Goal: Task Accomplishment & Management: Complete application form

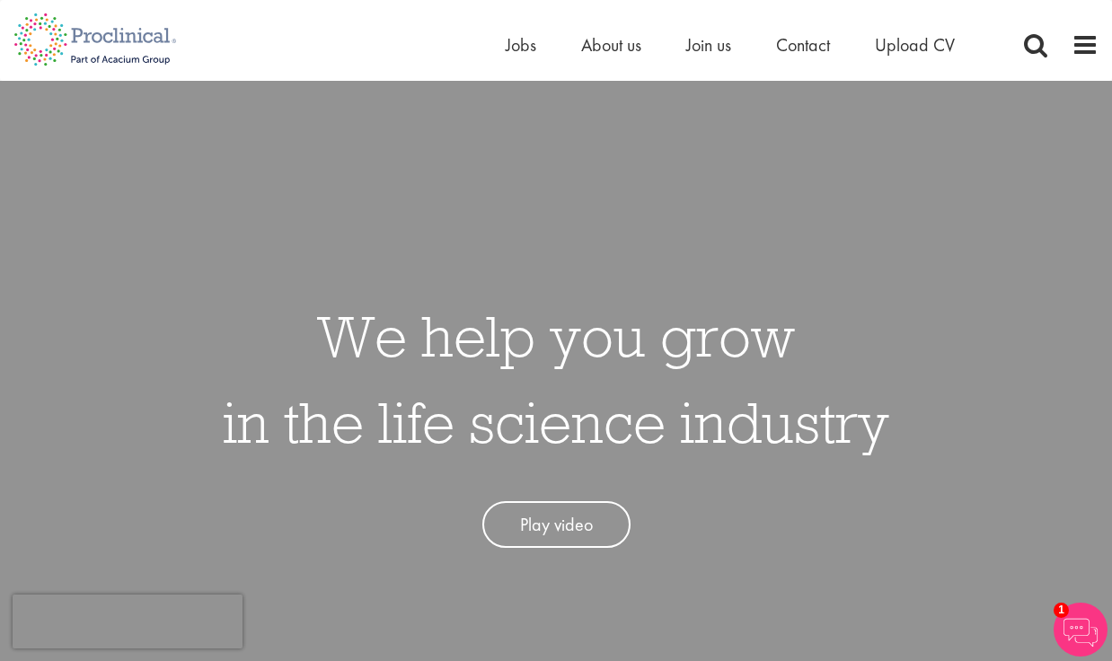
click at [1082, 648] on img at bounding box center [1081, 630] width 54 height 54
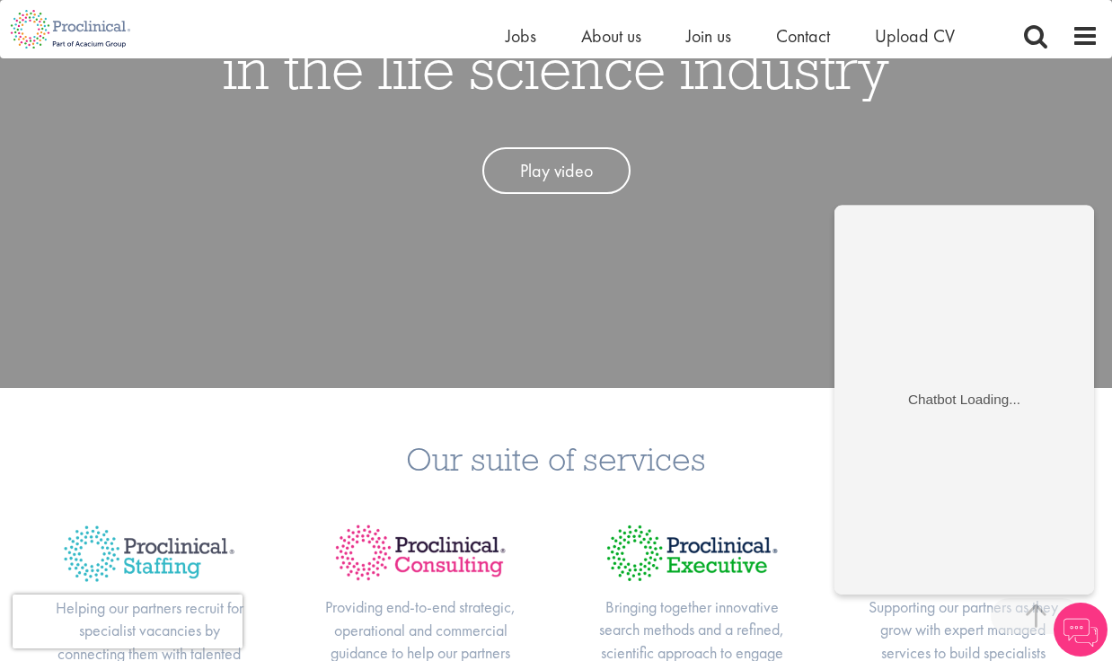
scroll to position [323, 0]
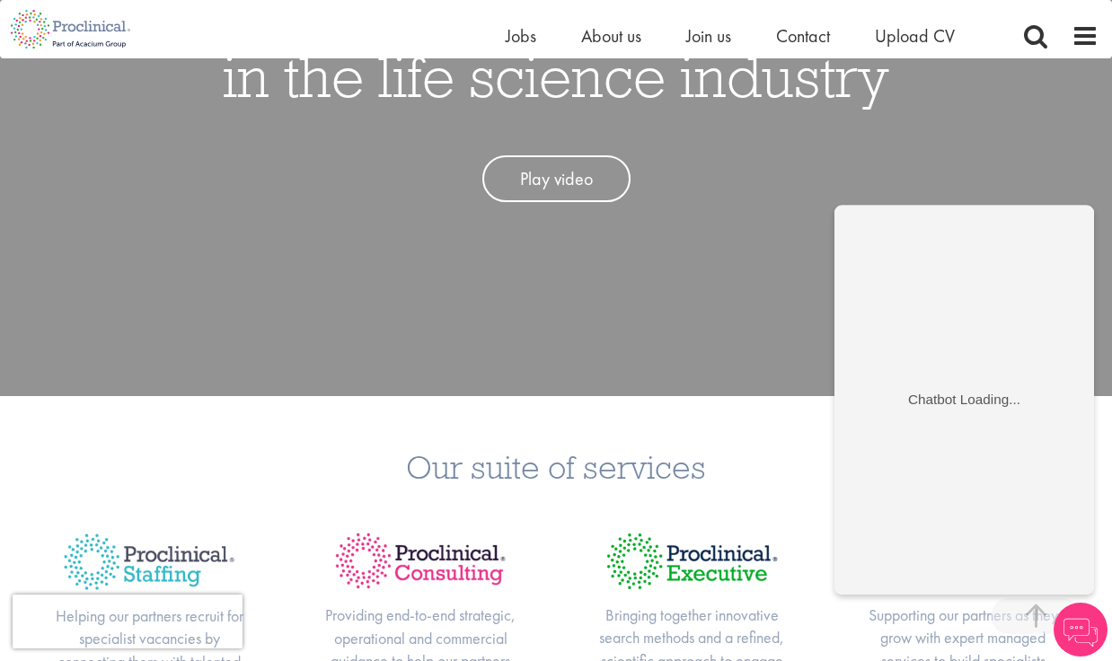
click at [923, 182] on div "We help you grow in the life science industry Play video" at bounding box center [556, 65] width 1139 height 661
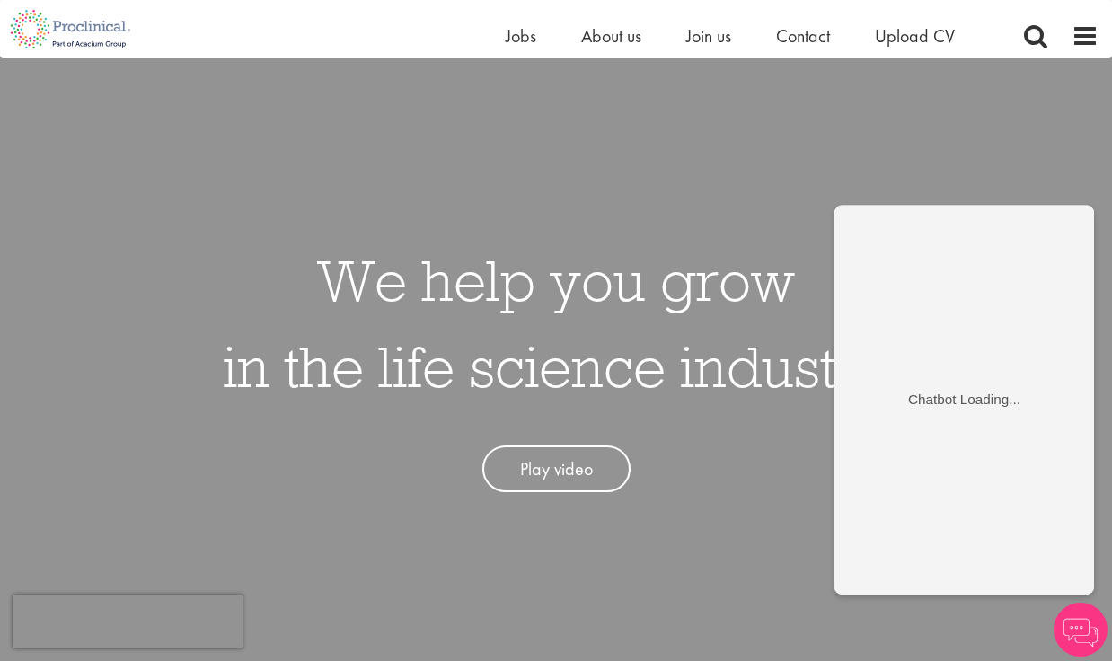
scroll to position [27, 0]
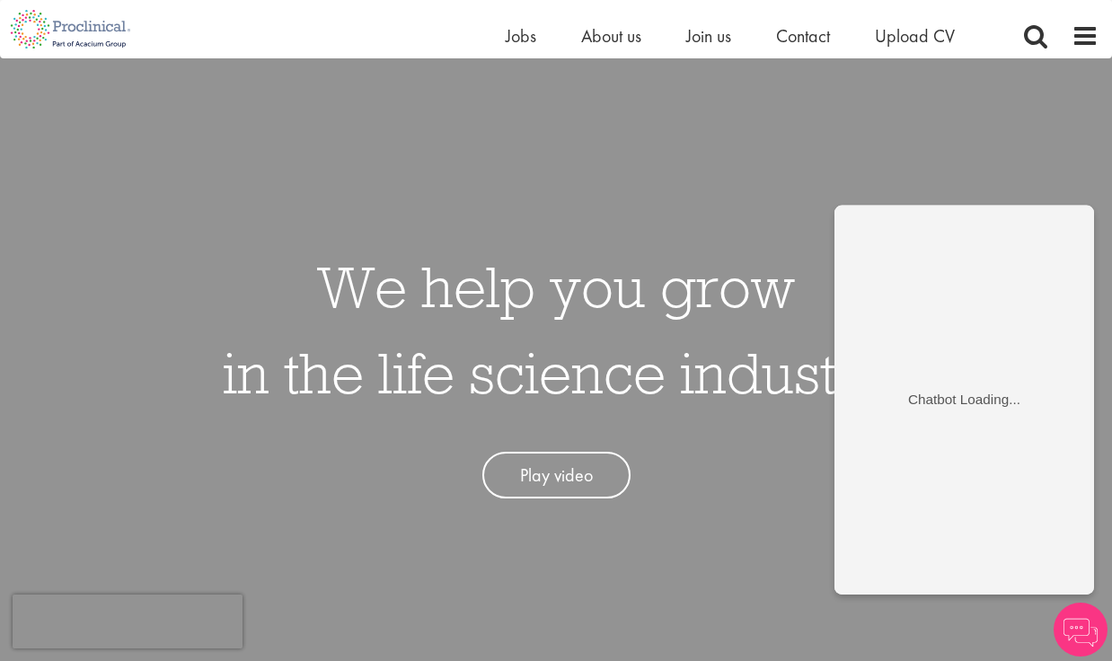
click at [781, 351] on h1 "We help you grow in the life science industry" at bounding box center [556, 329] width 667 height 172
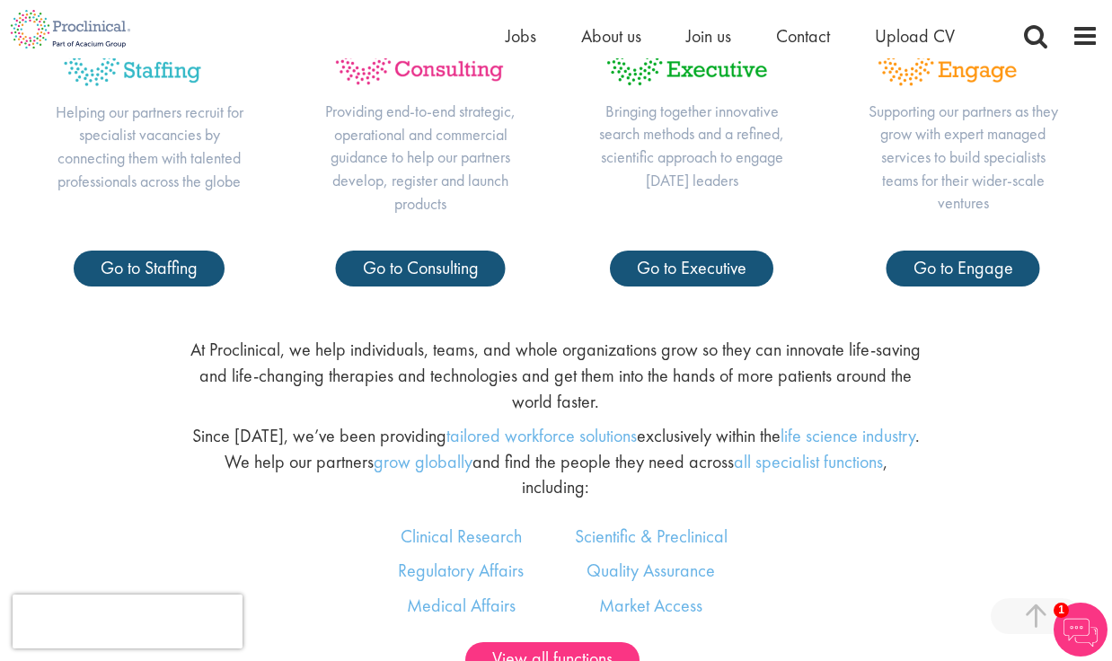
scroll to position [933, 0]
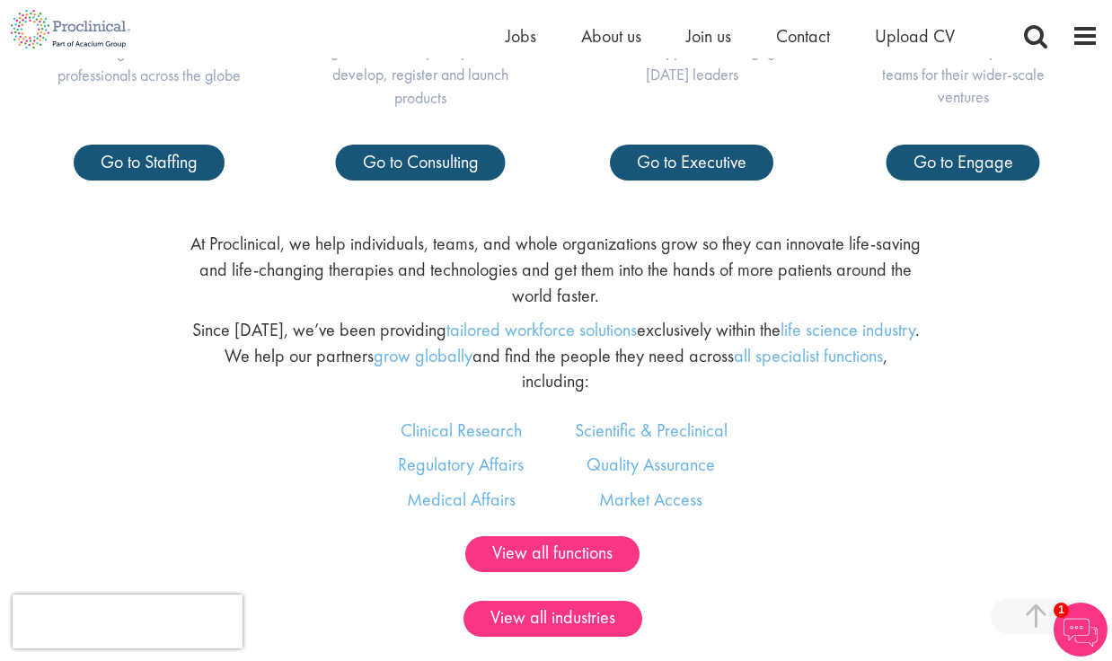
click at [1063, 636] on img at bounding box center [1081, 630] width 54 height 54
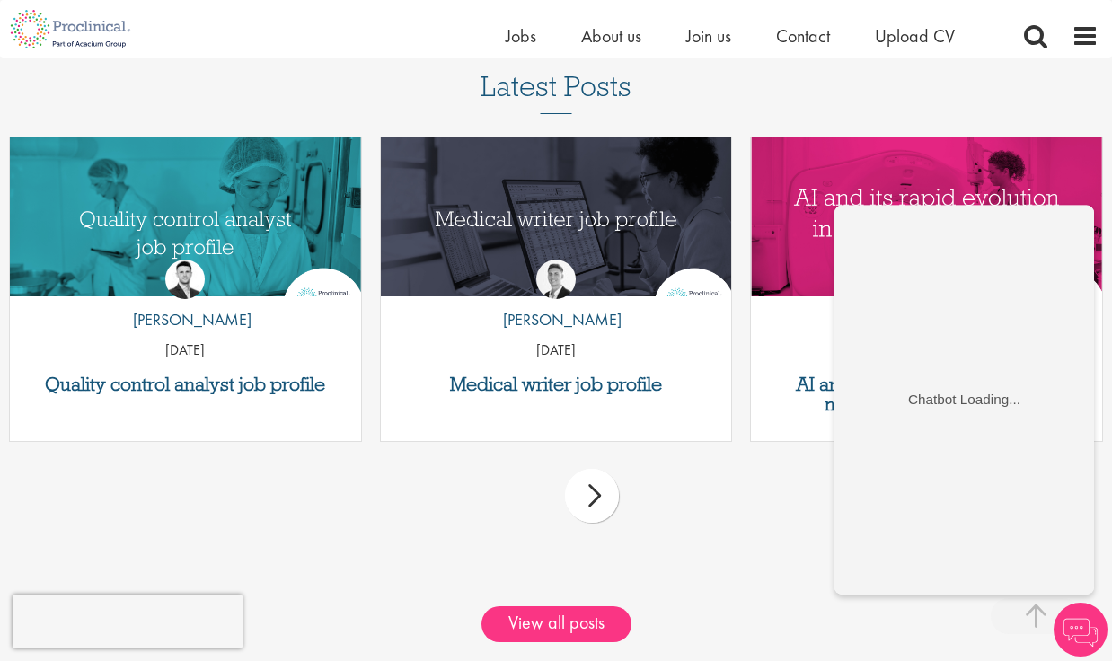
scroll to position [2303, 0]
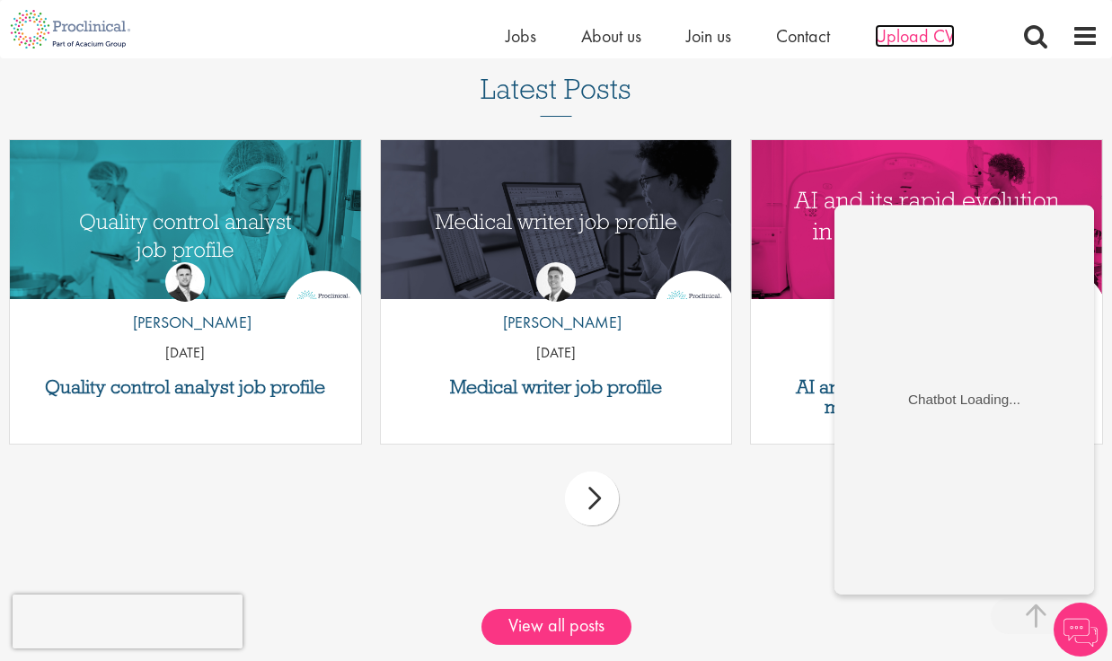
click at [900, 45] on span "Upload CV" at bounding box center [915, 35] width 80 height 23
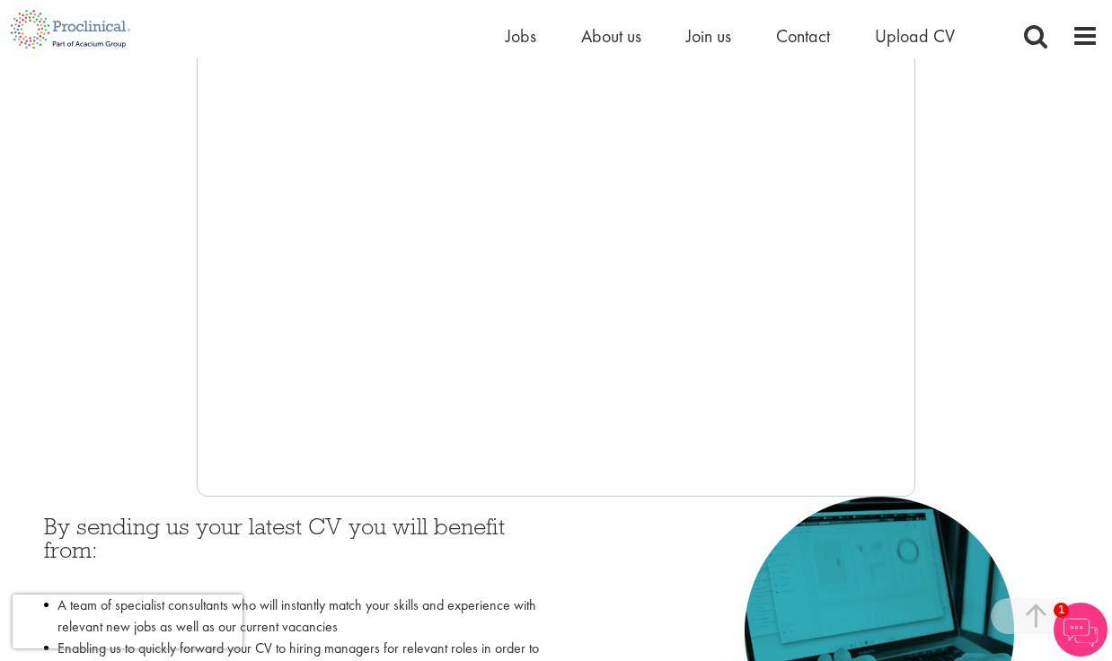
scroll to position [403, 0]
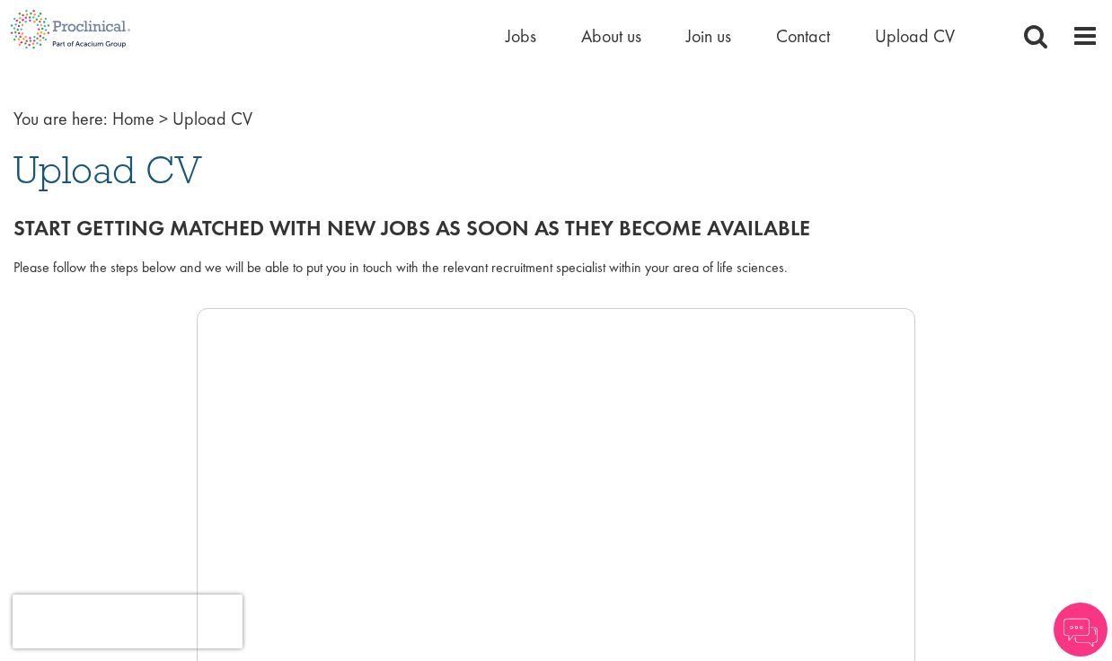
scroll to position [54, 0]
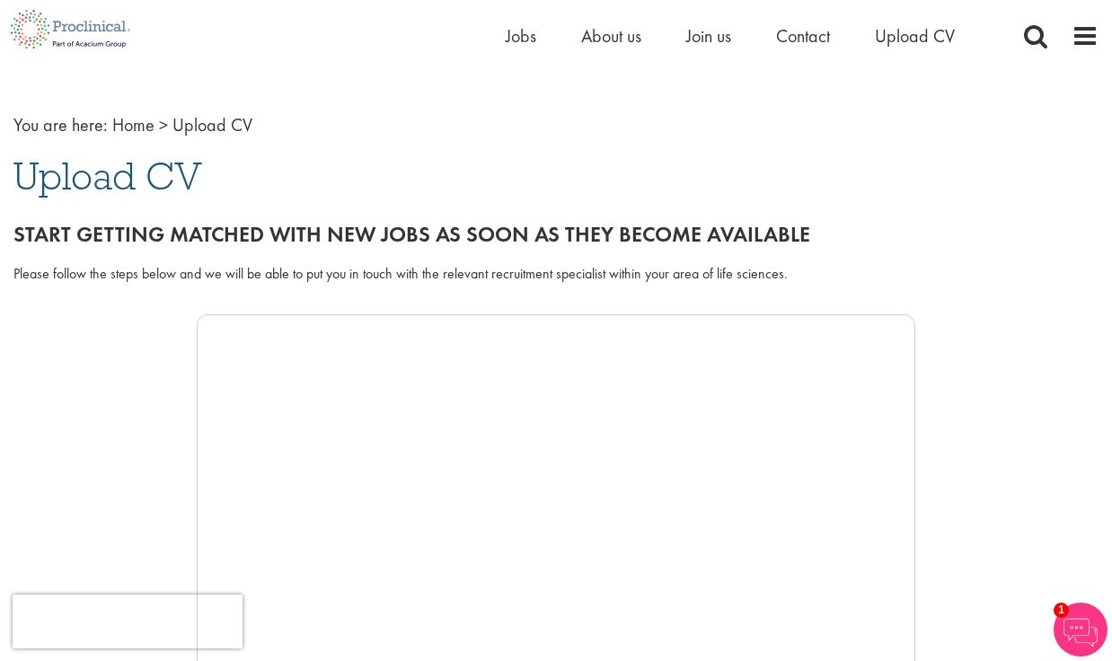
click at [640, 300] on div "Please follow the steps below and we will be able to put you in touch with the …" at bounding box center [556, 284] width 1112 height 59
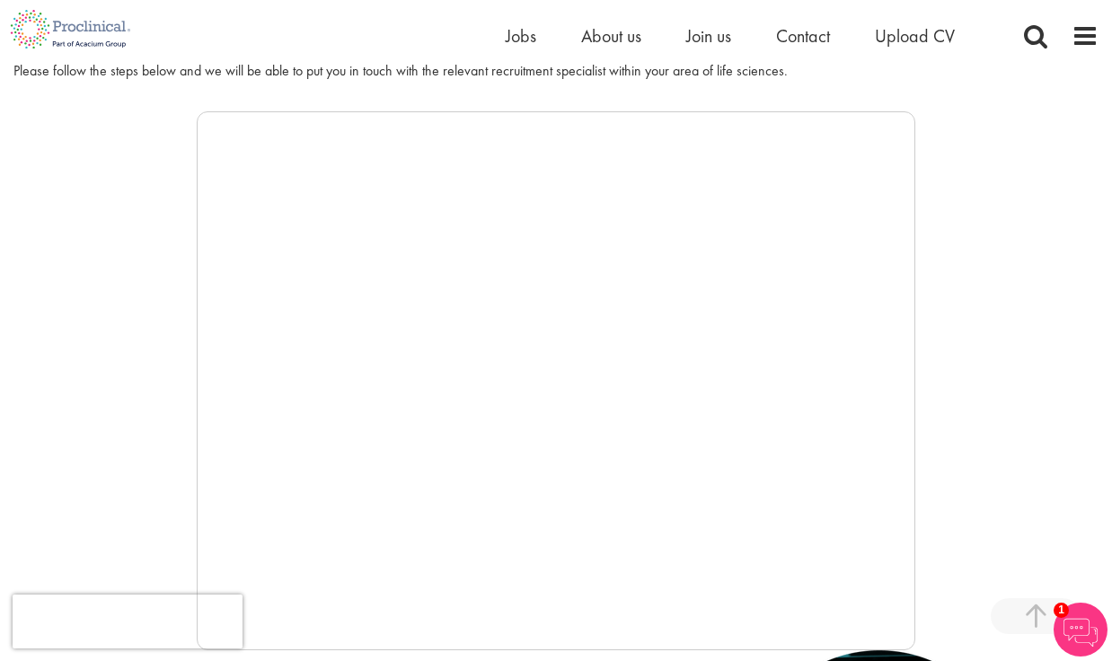
scroll to position [235, 0]
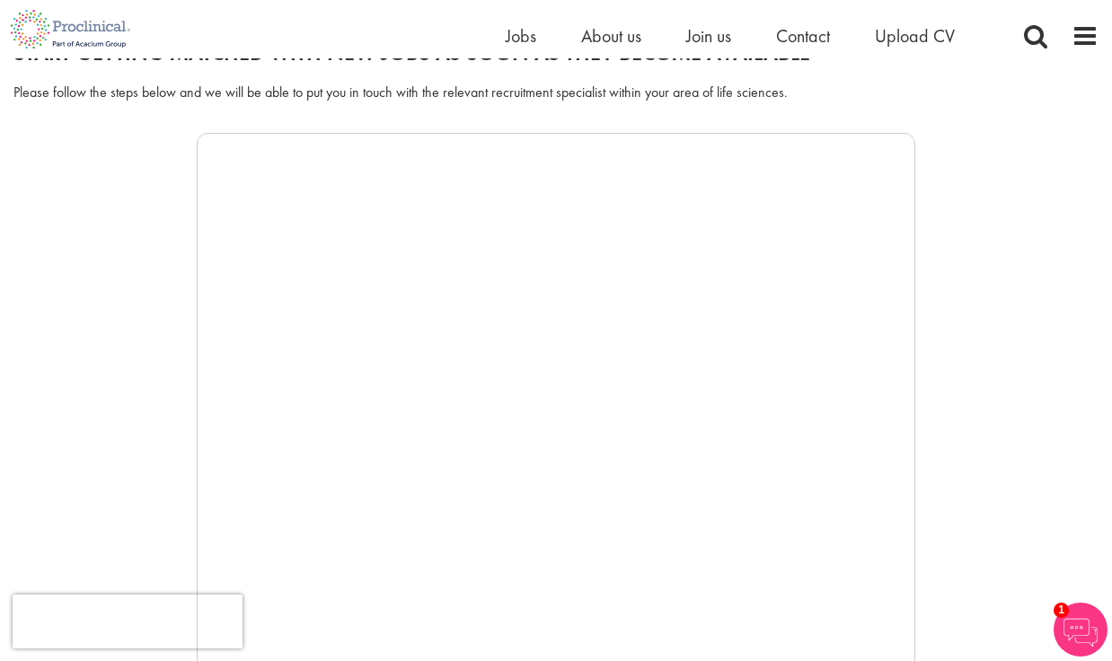
click at [1068, 622] on img at bounding box center [1081, 630] width 54 height 54
click at [999, 179] on div at bounding box center [555, 402] width 1085 height 539
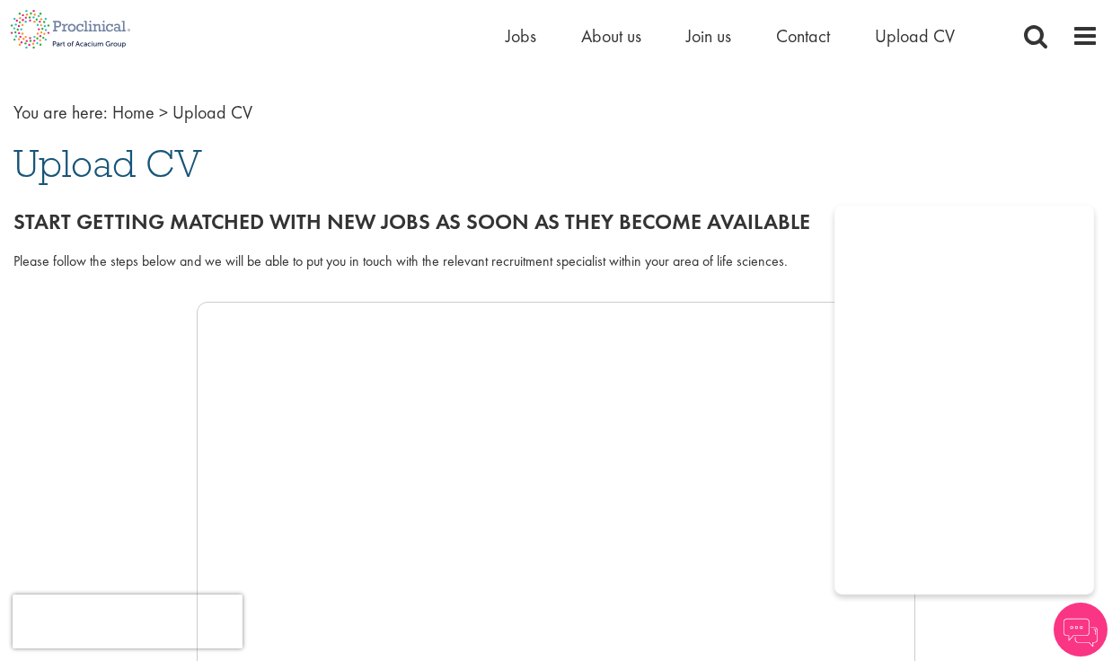
scroll to position [66, 0]
click at [967, 162] on h1 "Upload CV" at bounding box center [555, 165] width 1085 height 40
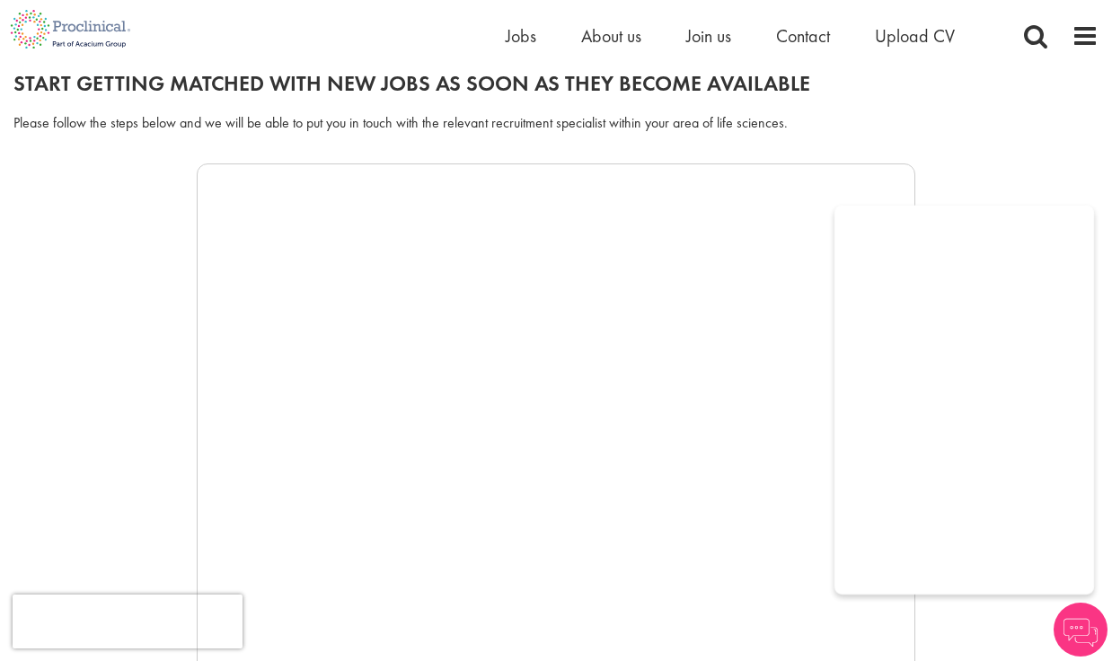
scroll to position [207, 0]
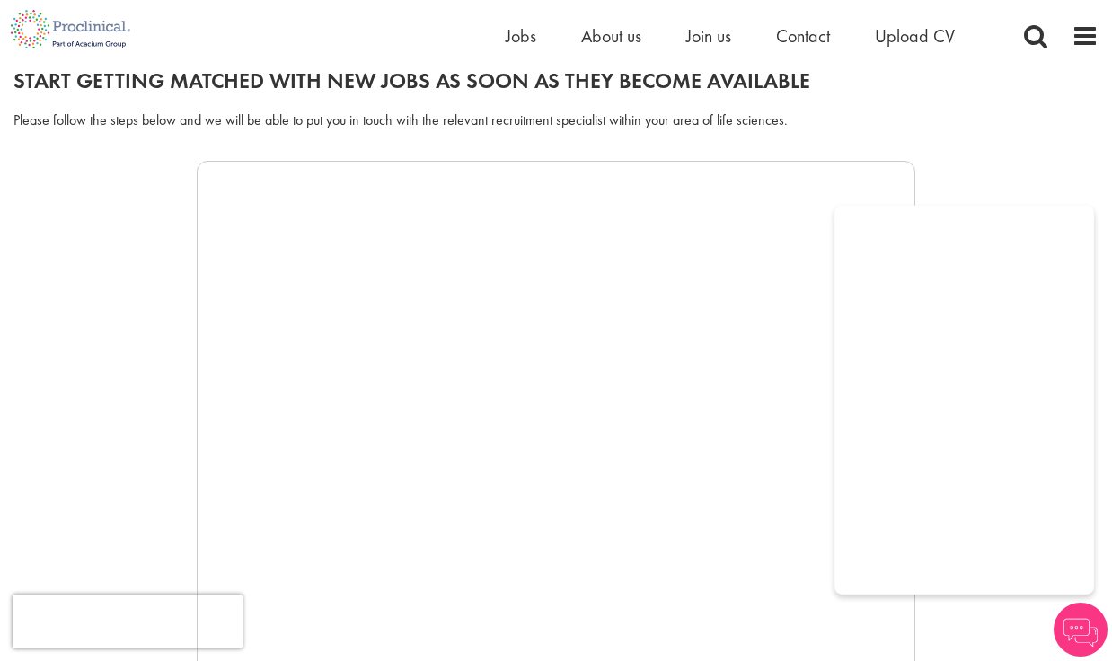
click at [952, 190] on div at bounding box center [555, 430] width 1085 height 539
click at [1073, 646] on img at bounding box center [1081, 630] width 54 height 54
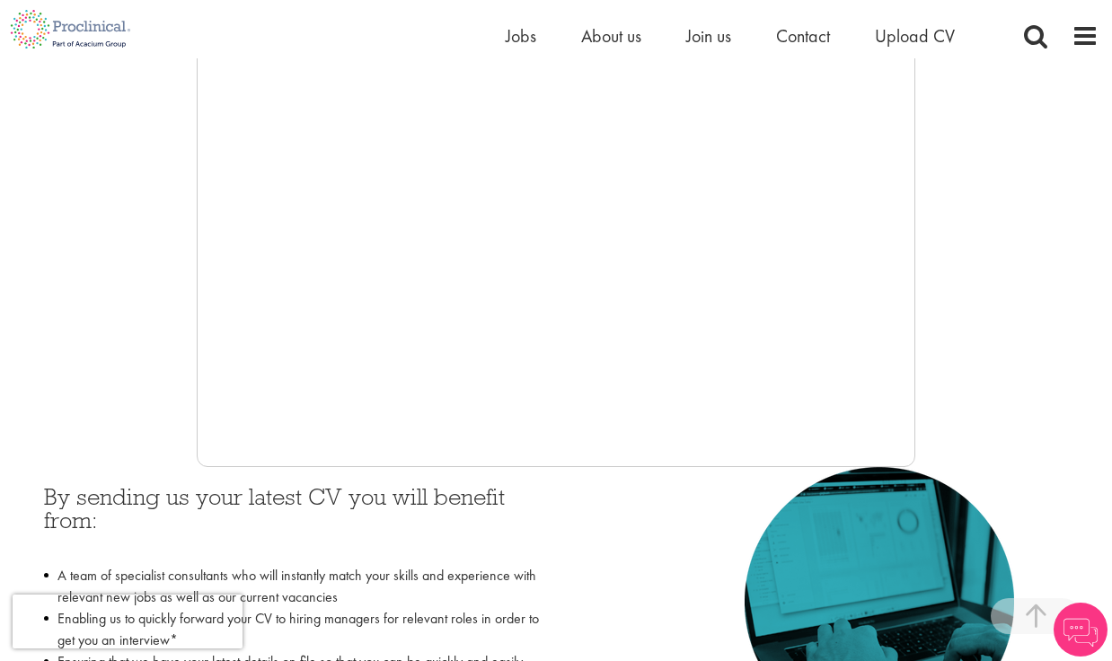
scroll to position [465, 0]
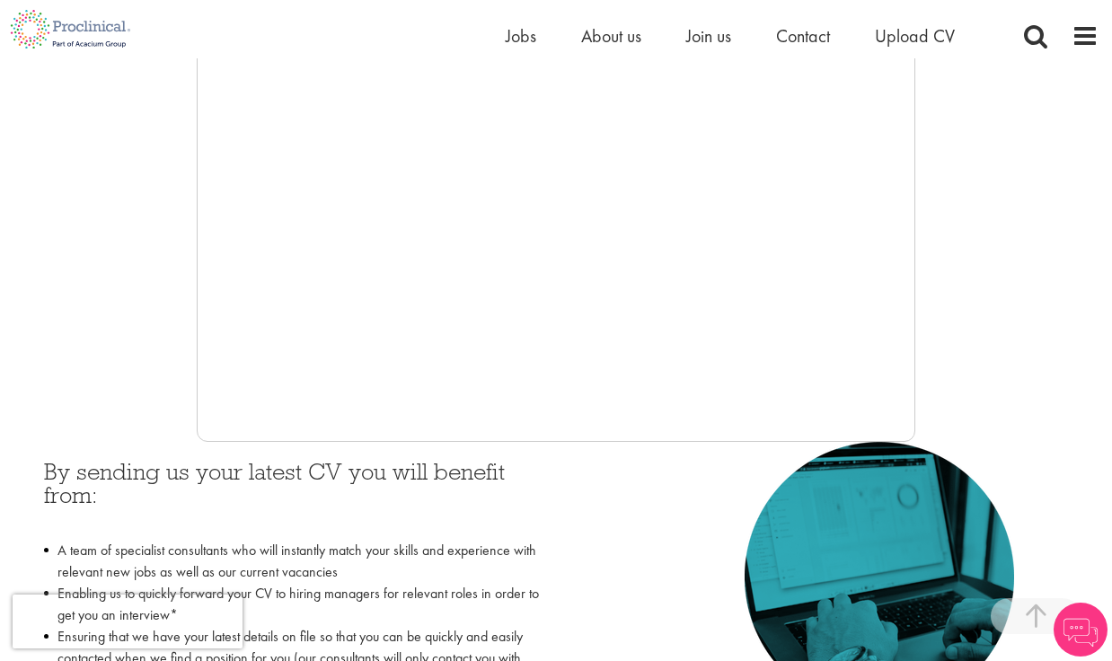
click at [481, 446] on div "By sending us your latest CV you will benefit from: A team of specialist consul…" at bounding box center [293, 617] width 525 height 350
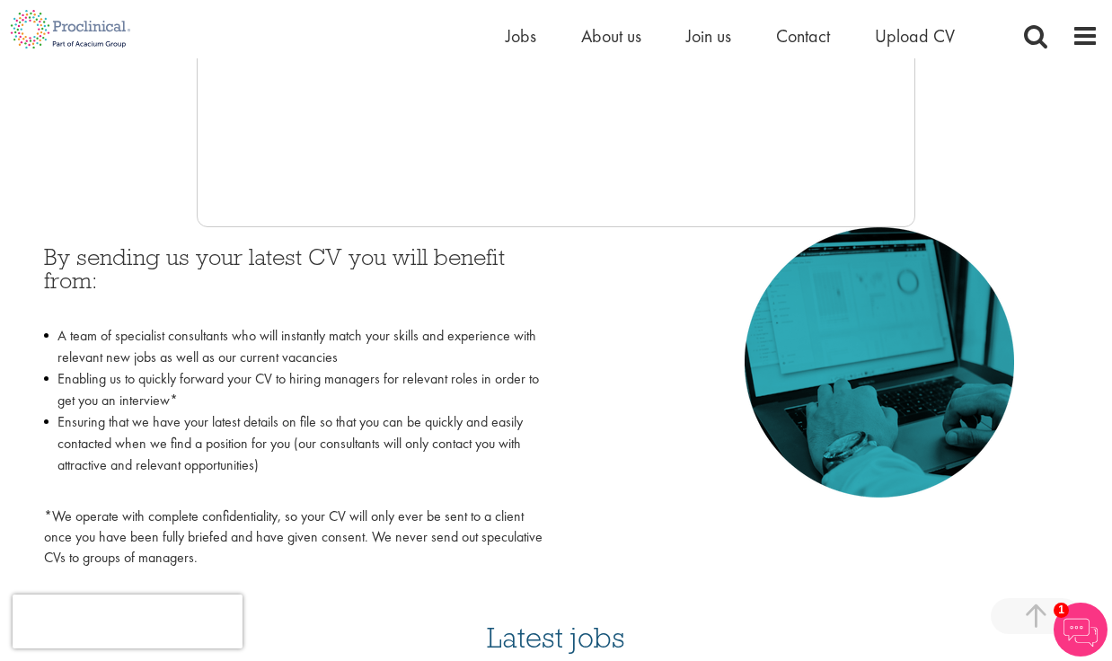
scroll to position [679, 0]
click at [876, 350] on img at bounding box center [879, 363] width 269 height 270
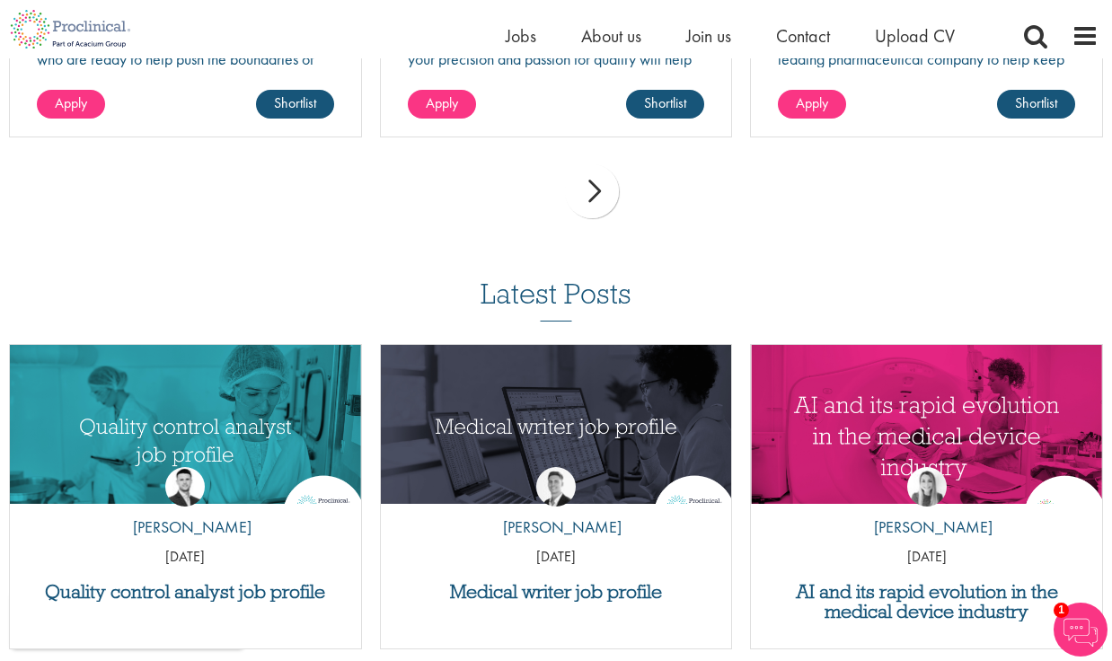
scroll to position [1950, 0]
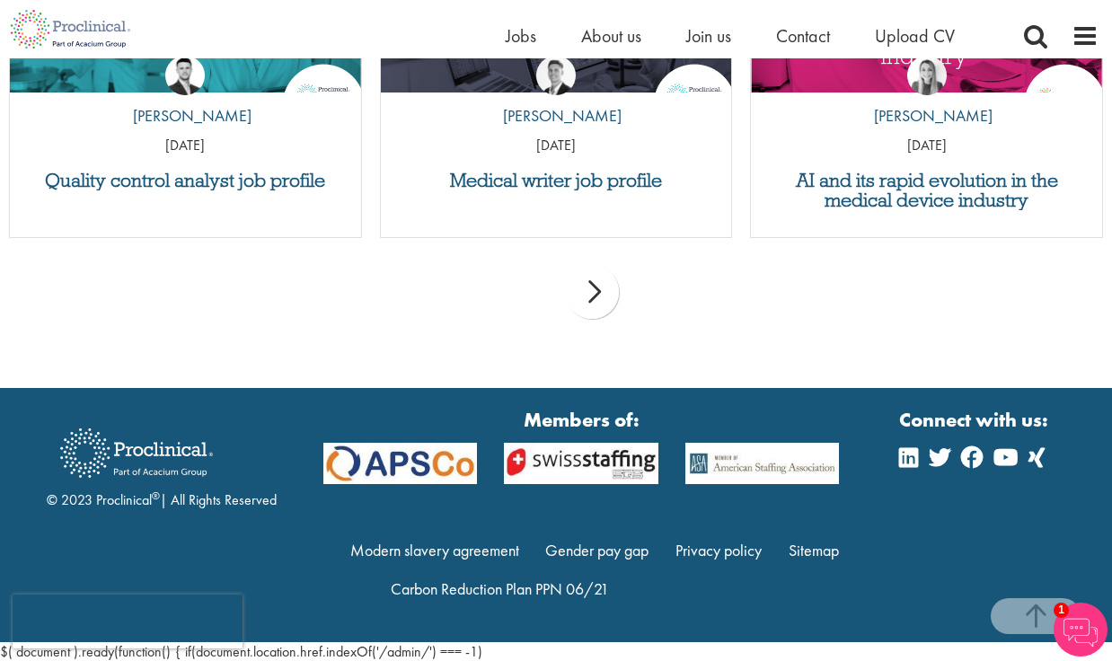
click at [1078, 627] on img at bounding box center [1081, 630] width 54 height 54
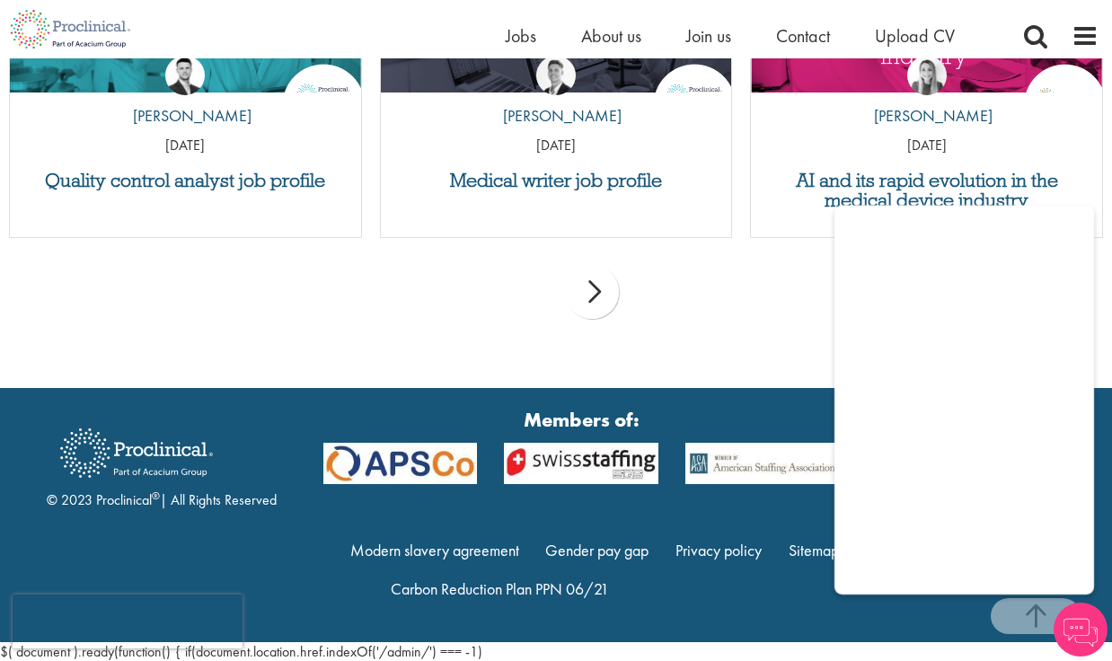
click at [792, 305] on div "prev next" at bounding box center [556, 295] width 1112 height 78
